Goal: Task Accomplishment & Management: Use online tool/utility

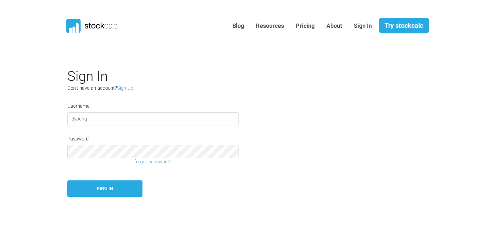
type input "dyoung"
click at [105, 144] on div "Password" at bounding box center [152, 146] width 181 height 23
click at [104, 186] on button "Sign In" at bounding box center [104, 188] width 75 height 17
type input "dyoung"
click at [106, 186] on button "Sign In" at bounding box center [104, 188] width 75 height 17
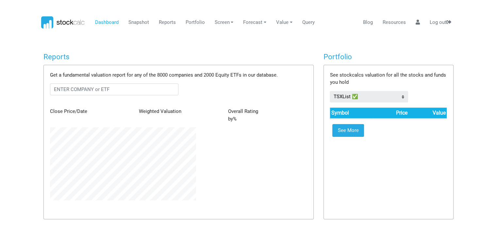
scroll to position [73, 156]
click at [112, 88] on input "text" at bounding box center [114, 89] width 129 height 12
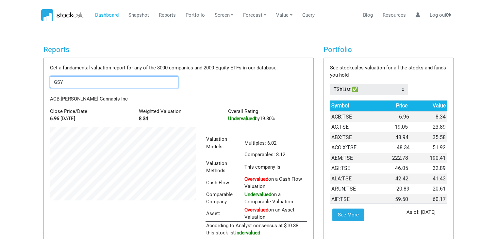
scroll to position [6, 0]
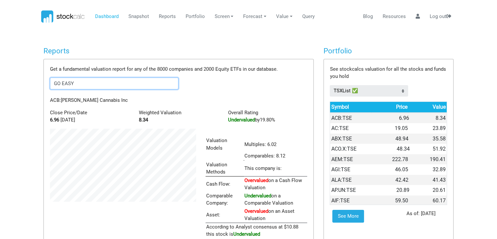
type input "GO EASY"
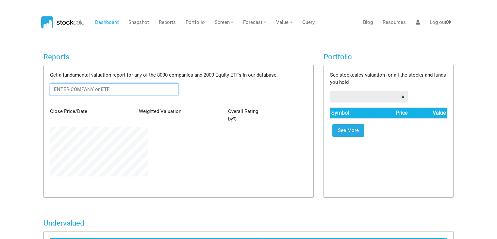
click at [129, 90] on input "text" at bounding box center [114, 89] width 129 height 12
type input "go easy"
